Goal: Navigation & Orientation: Find specific page/section

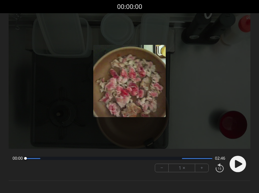
click at [197, 79] on div at bounding box center [130, 81] width 242 height 136
click at [195, 78] on div at bounding box center [130, 81] width 242 height 136
click at [236, 165] on icon at bounding box center [238, 164] width 7 height 8
click at [236, 168] on icon at bounding box center [238, 164] width 7 height 8
click at [47, 160] on div at bounding box center [118, 158] width 187 height 3
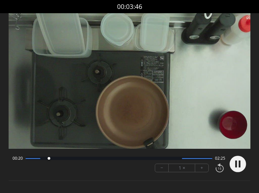
click at [61, 161] on div "00:20 02:25" at bounding box center [119, 158] width 213 height 5
click at [67, 159] on div at bounding box center [118, 158] width 187 height 3
click at [82, 160] on div at bounding box center [118, 158] width 187 height 3
click at [123, 161] on div "00:51 01:55" at bounding box center [119, 158] width 213 height 5
click at [130, 160] on div at bounding box center [118, 158] width 187 height 3
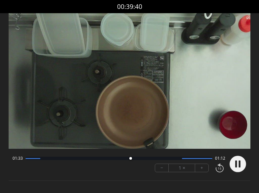
click at [170, 160] on div at bounding box center [118, 158] width 187 height 3
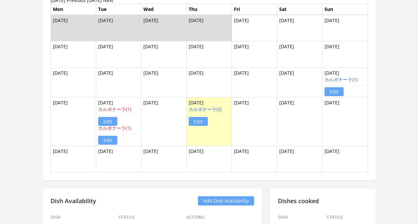
scroll to position [428, 0]
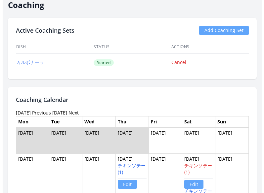
scroll to position [278, 0]
